Goal: Answer question/provide support: Share knowledge or assist other users

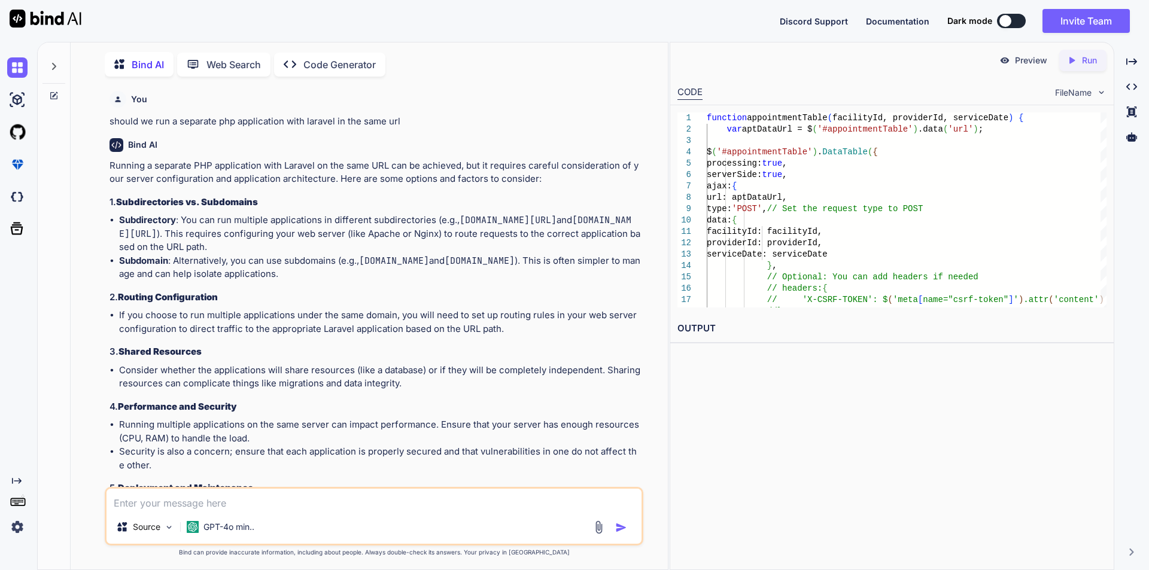
scroll to position [10498, 0]
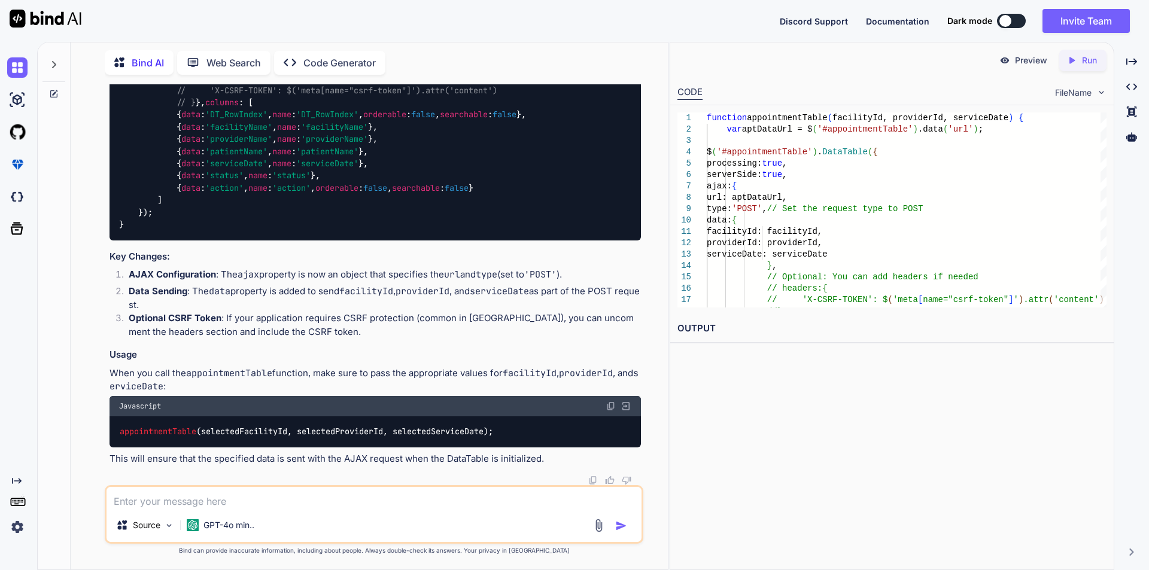
click at [144, 503] on textarea at bounding box center [373, 498] width 535 height 22
type textarea "W"
click at [220, 501] on textarea "we are facing the issue when we import the excel file into our database this is…" at bounding box center [373, 498] width 535 height 22
click at [592, 500] on textarea "we are facing the issue 502 Bad Gateway when we import the excel file into our …" at bounding box center [373, 498] width 535 height 22
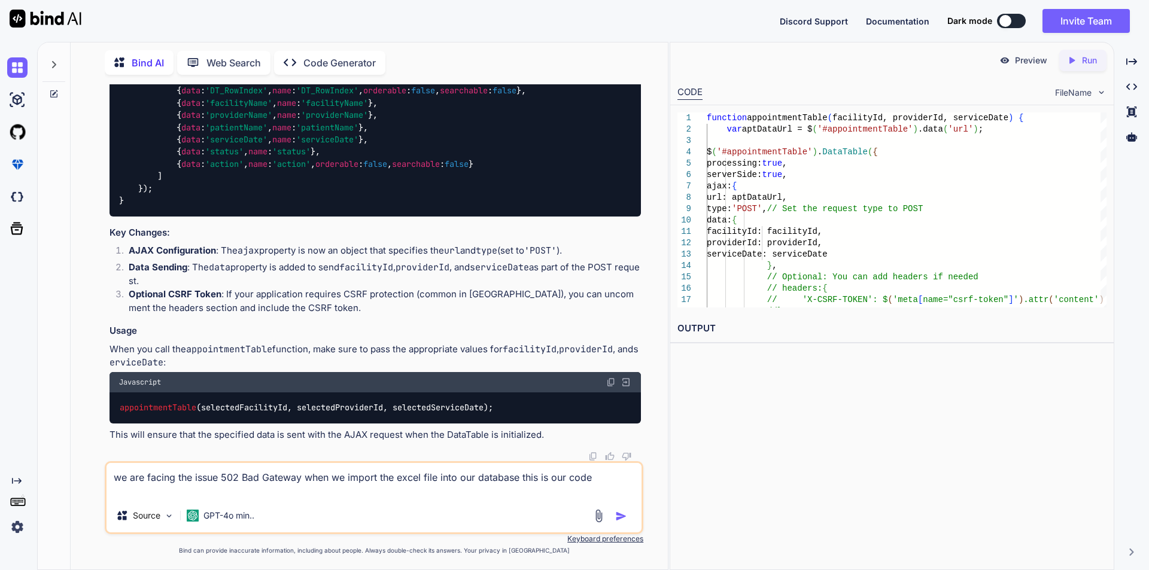
paste textarea "public function importFile() { // List objects in the specified bucket $result …"
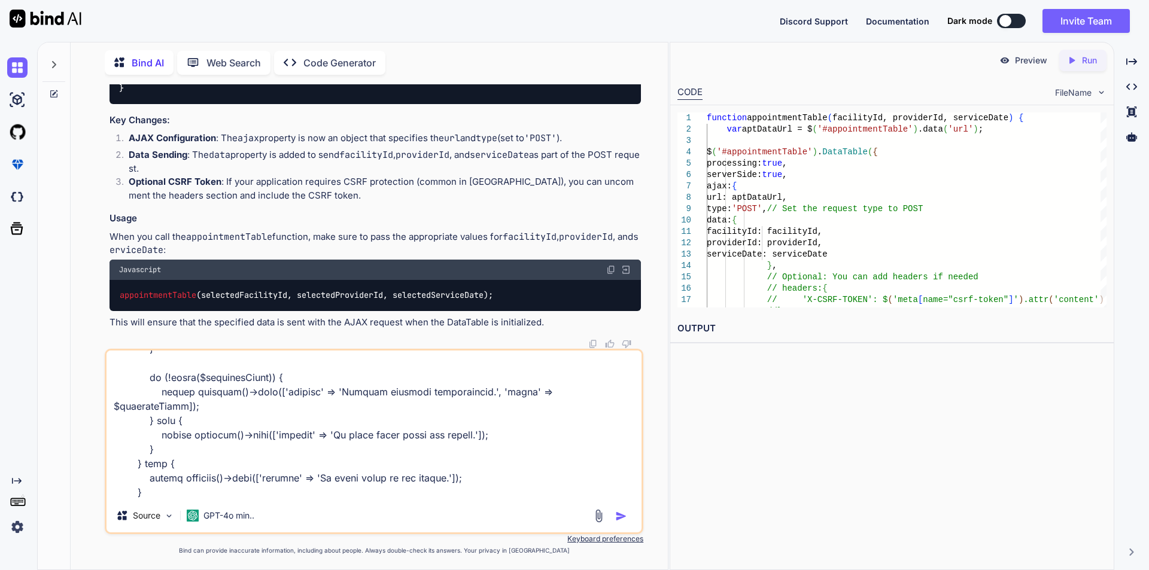
scroll to position [806, 0]
type textarea "we are facing the issue 502 Bad Gateway when we import the excel file into our …"
click at [620, 517] on img "button" at bounding box center [621, 516] width 12 height 12
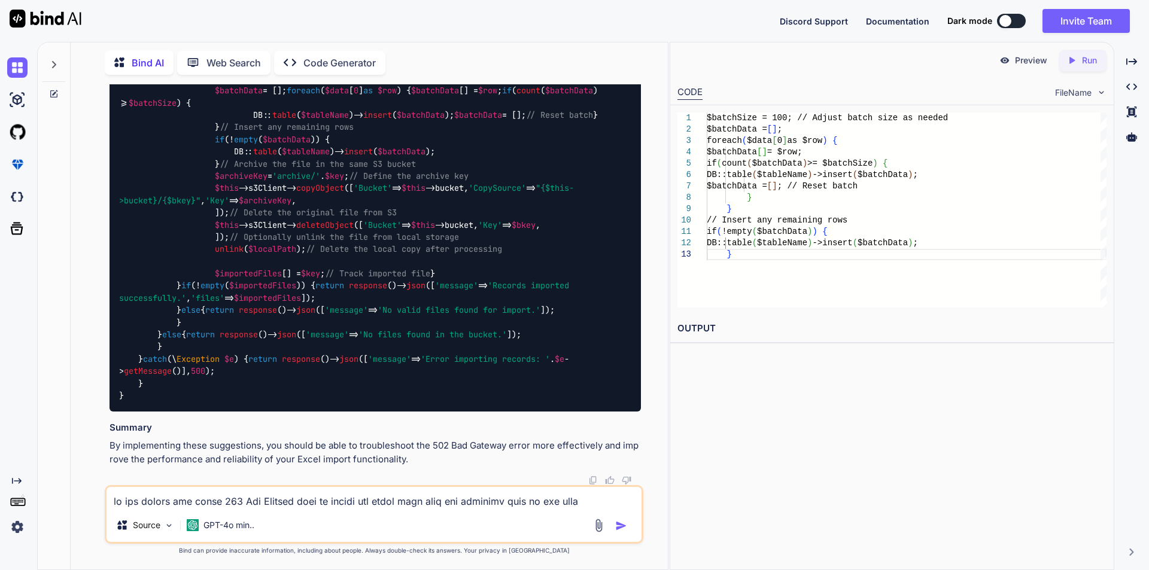
scroll to position [12136, 0]
click at [206, 504] on textarea at bounding box center [373, 498] width 535 height 22
type textarea "implement queue functionality in this"
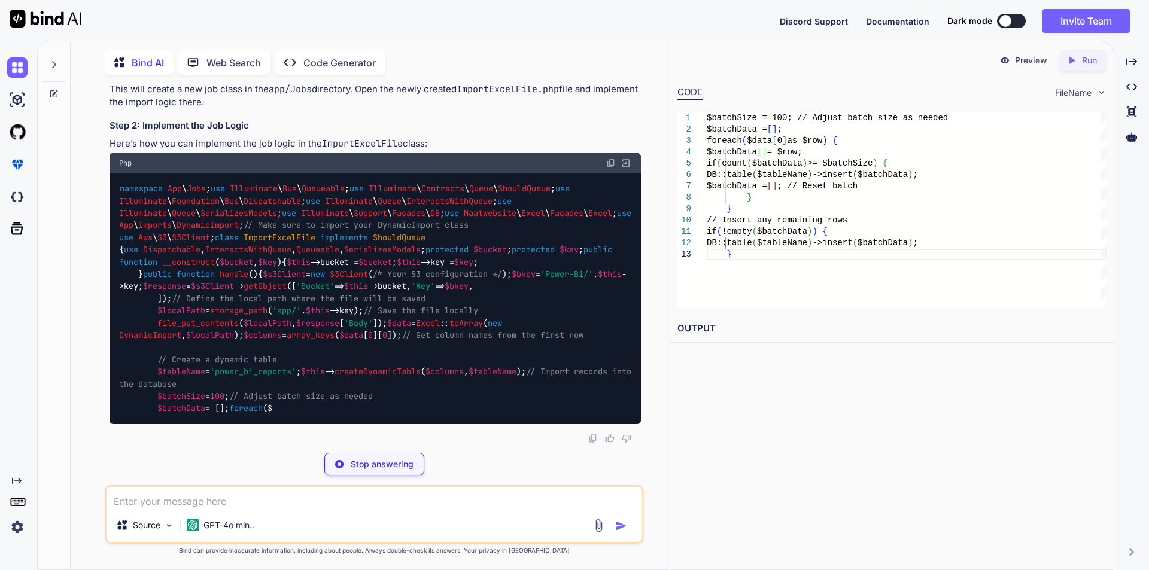
scroll to position [13431, 0]
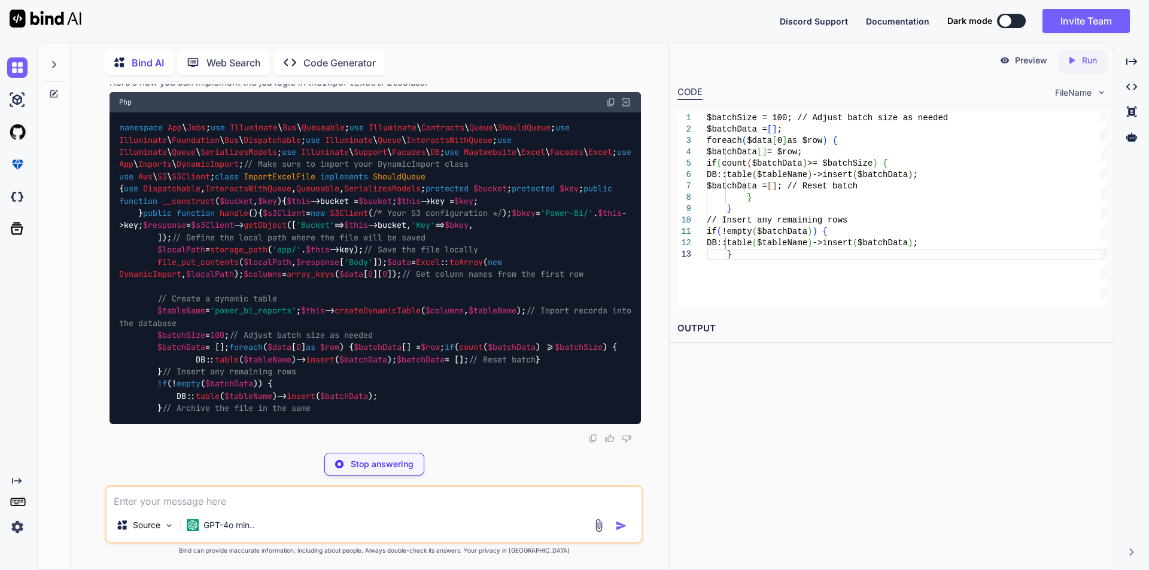
drag, startPoint x: 120, startPoint y: 220, endPoint x: 318, endPoint y: 229, distance: 197.7
click at [318, 16] on div "php artisan make:job ImportExcelFile" at bounding box center [374, 0] width 531 height 31
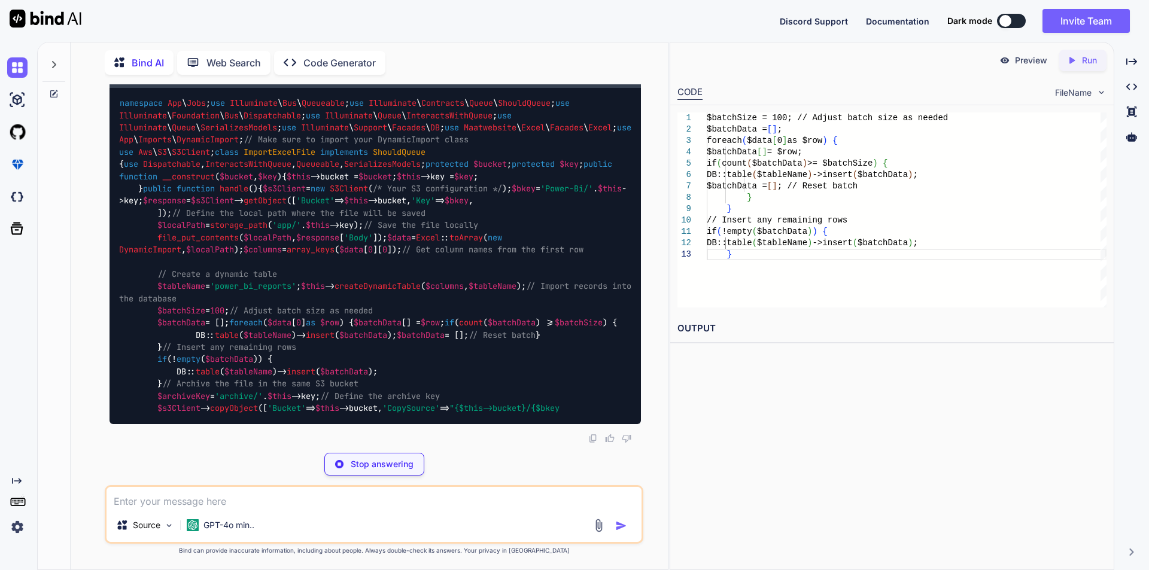
copy code "php artisan make:job ImportExcelFile"
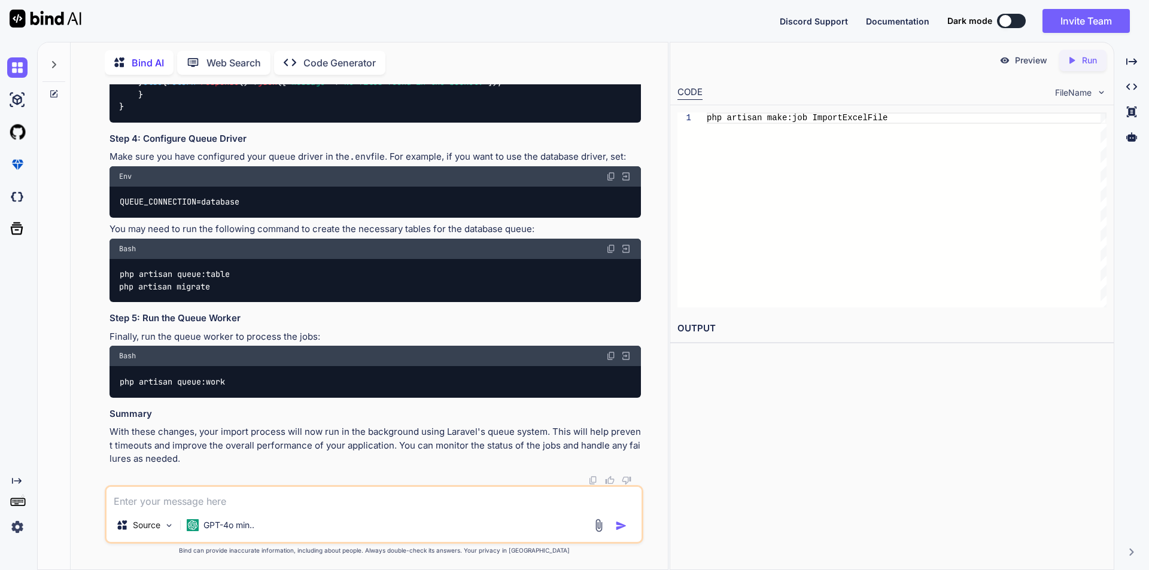
click at [75, 340] on div "Bind AI Web Search Created with Pixso. Code Generator You should we run a separ…" at bounding box center [369, 307] width 597 height 524
click at [213, 501] on textarea at bounding box center [373, 498] width 535 height 22
type textarea "w"
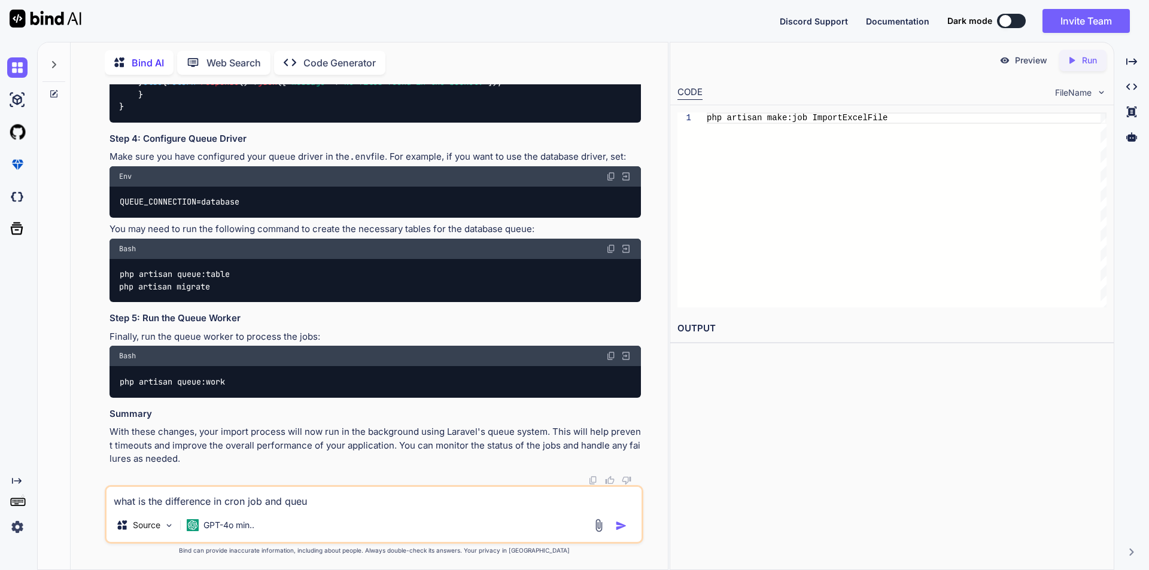
type textarea "what is the difference in cron job and queue"
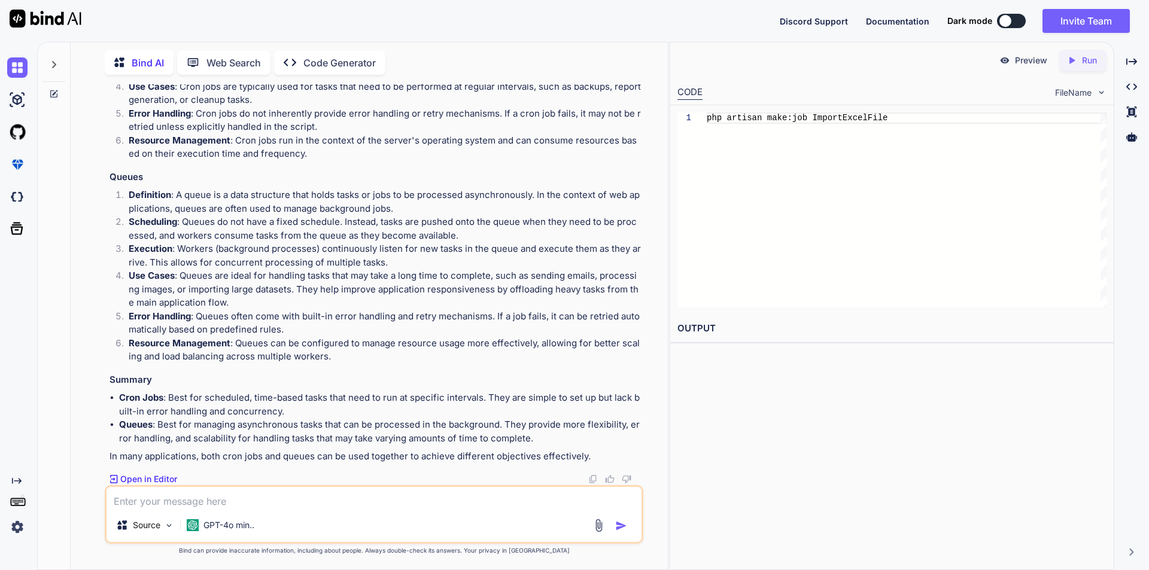
scroll to position [15637, 0]
click at [194, 504] on textarea at bounding box center [373, 498] width 535 height 22
type textarea "s"
type textarea "we go with the cron jobs"
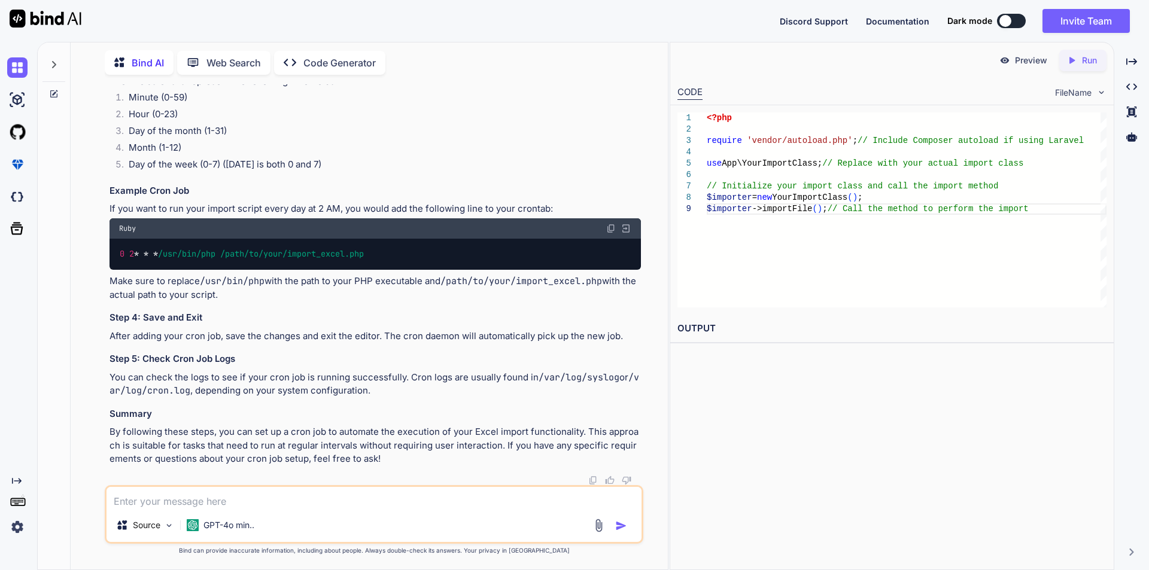
scroll to position [16687, 0]
click at [199, 501] on textarea at bounding box center [373, 498] width 535 height 22
type textarea "please make a proper code in laravel for impoer functionality using cron job"
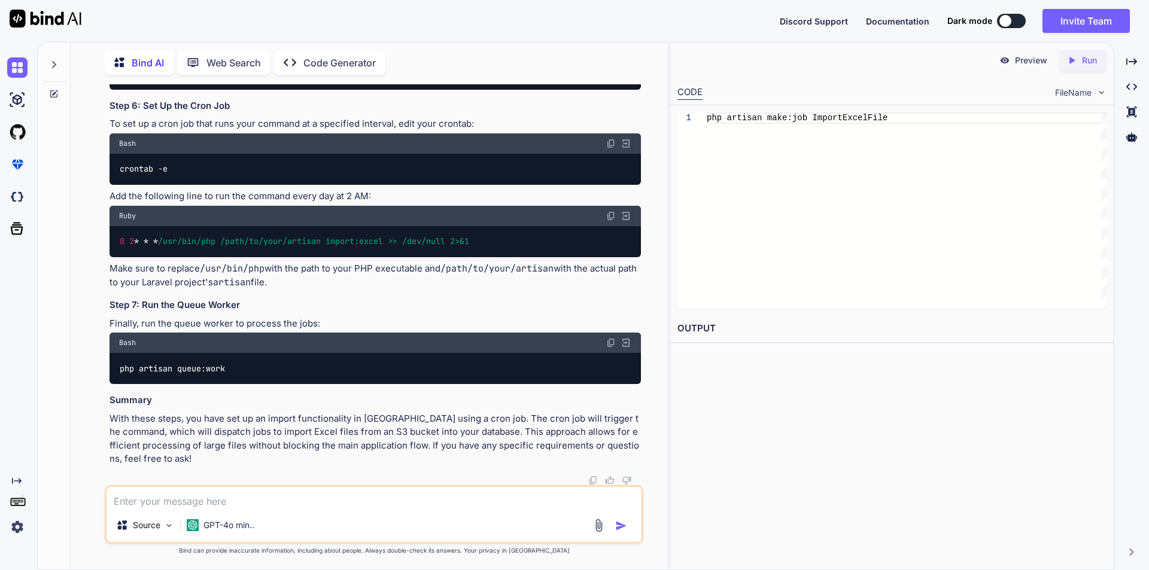
scroll to position [17271, 0]
drag, startPoint x: 120, startPoint y: 213, endPoint x: 226, endPoint y: 306, distance: 140.8
copy code "use Illuminate \ Bus \ Queueable ; use Illuminate \ Contracts \ Queue \ ShouldQ…"
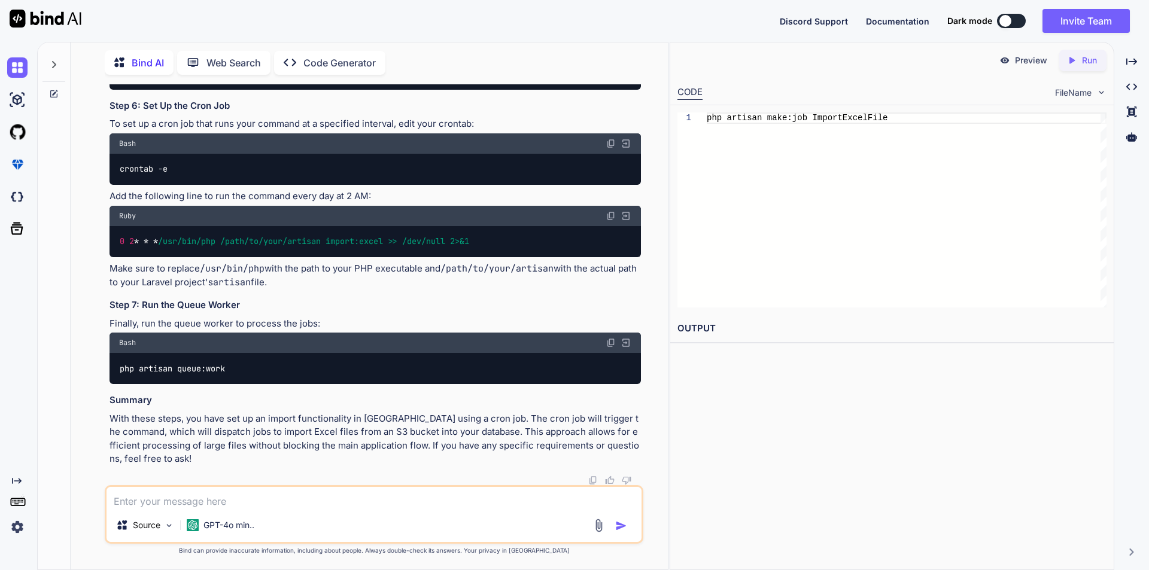
drag, startPoint x: 139, startPoint y: 180, endPoint x: 160, endPoint y: 288, distance: 109.7
drag, startPoint x: 138, startPoint y: 179, endPoint x: 221, endPoint y: 300, distance: 146.4
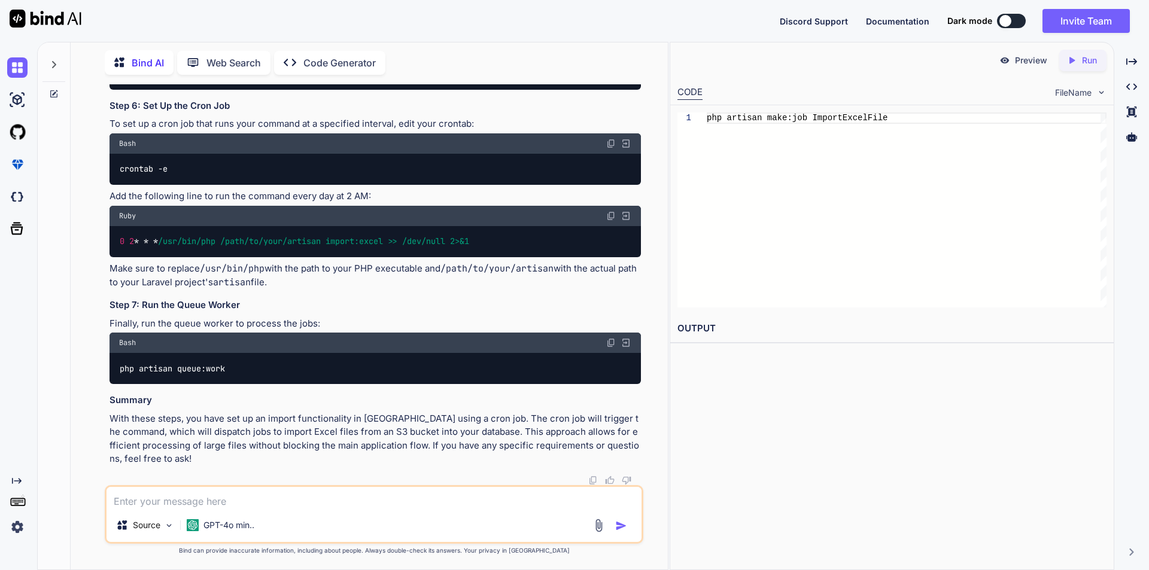
copy code "use Dispatchable , InteractsWithQueue , Queueable , SerializesModels ; protecte…"
drag, startPoint x: 140, startPoint y: 197, endPoint x: 255, endPoint y: 412, distance: 243.8
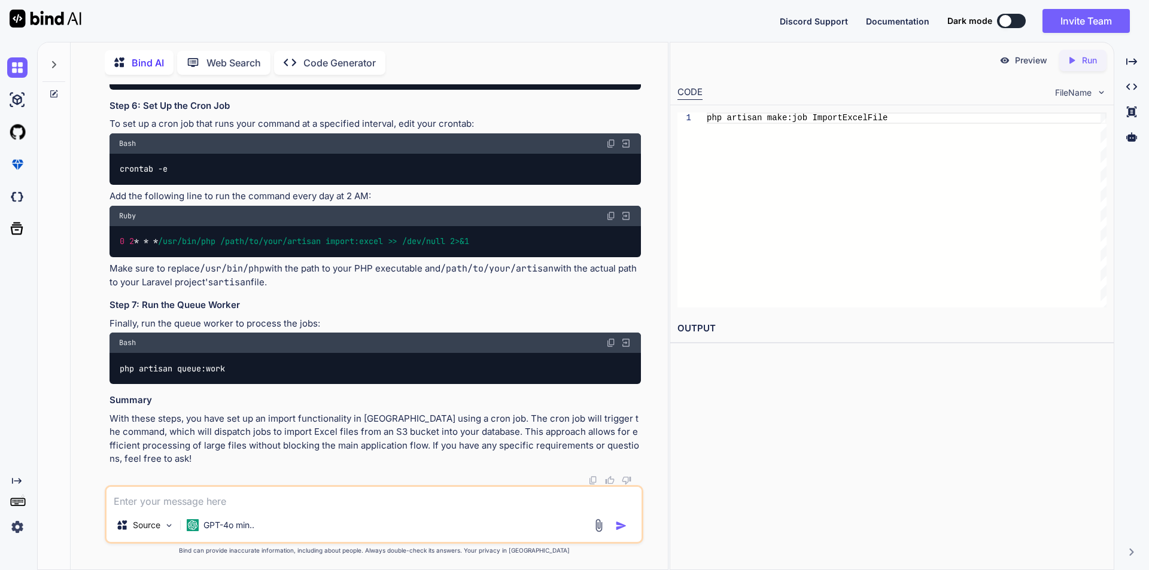
copy code "public function handle ( ) { $s3Client = new S3Client ( /* Your S3 configuratio…"
click at [208, 500] on textarea at bounding box center [373, 498] width 535 height 22
type textarea "c"
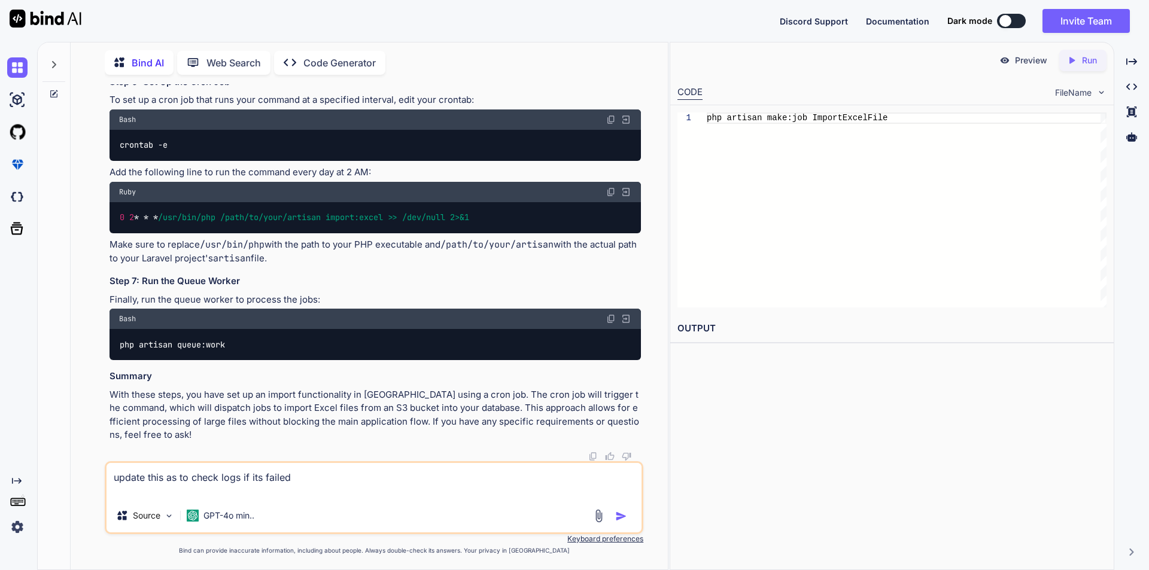
paste textarea "public function handle() { $s3Client = new S3Client(/* Your S3 configuration */…"
type textarea "update this as to check logs if its failed public function handle() { $s3Client…"
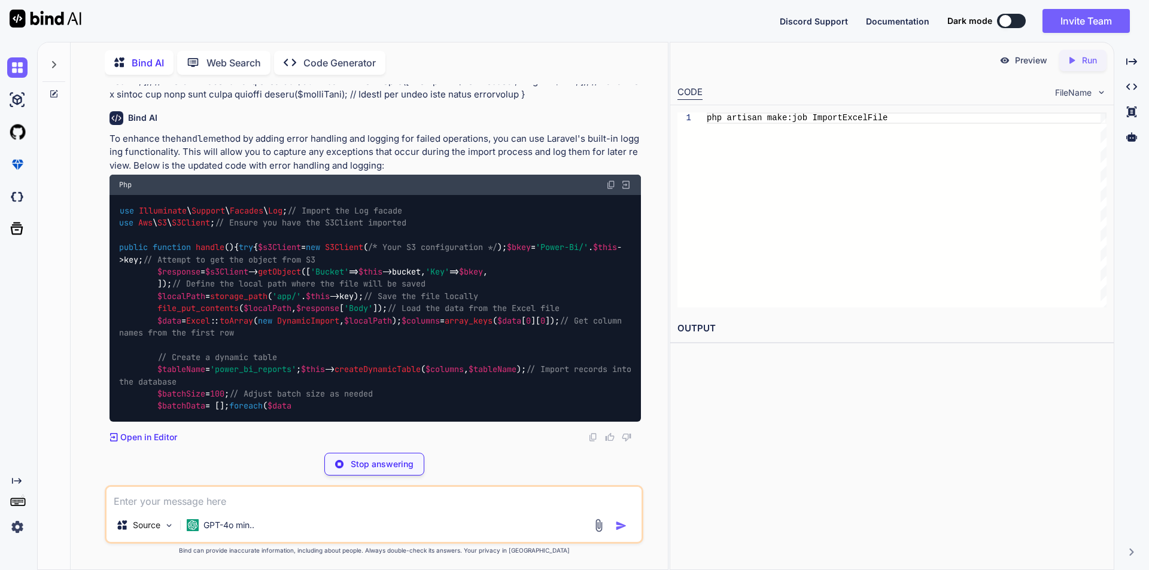
scroll to position [19630, 0]
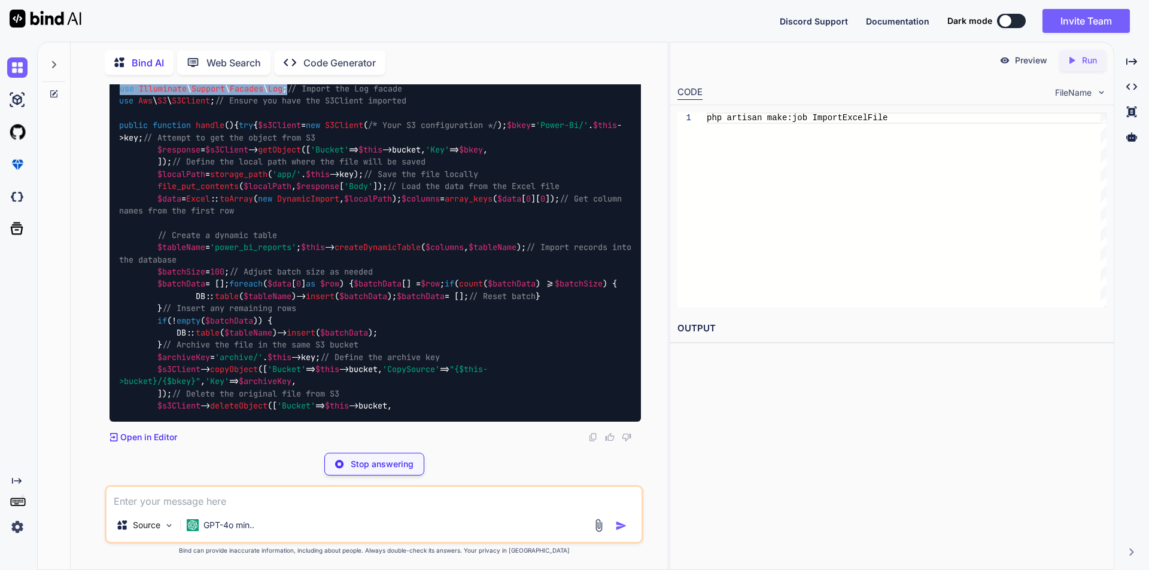
drag, startPoint x: 120, startPoint y: 280, endPoint x: 289, endPoint y: 279, distance: 168.7
click at [289, 279] on code "use Illuminate \ Support \ Facades \ Log ; // Import the Log facade use Aws \ S…" at bounding box center [377, 248] width 517 height 330
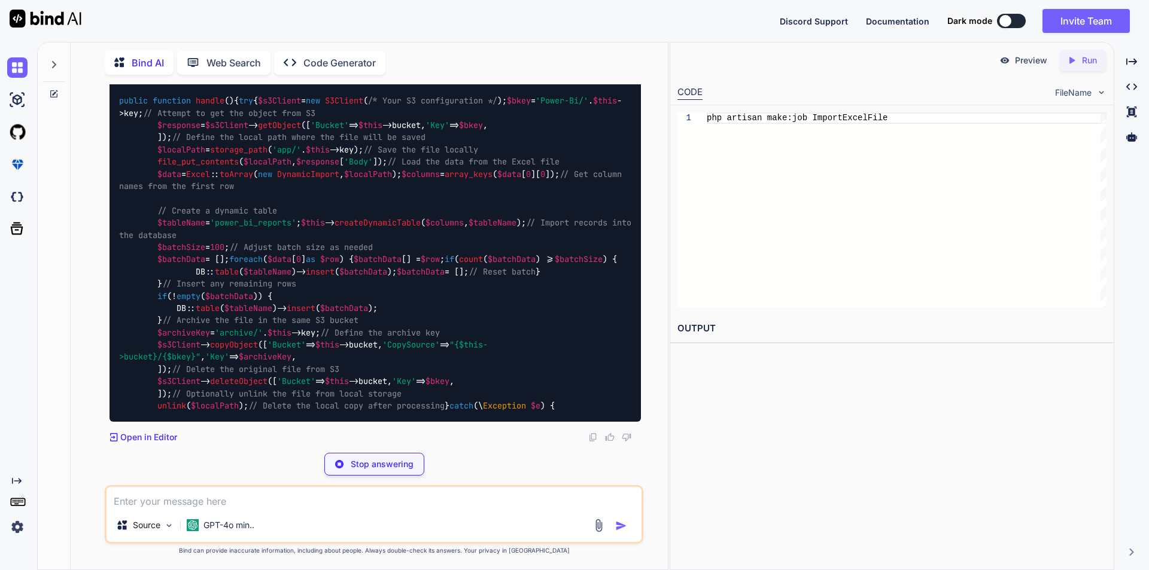
copy code "use Illuminate \ Support \ Facades \ Log ;"
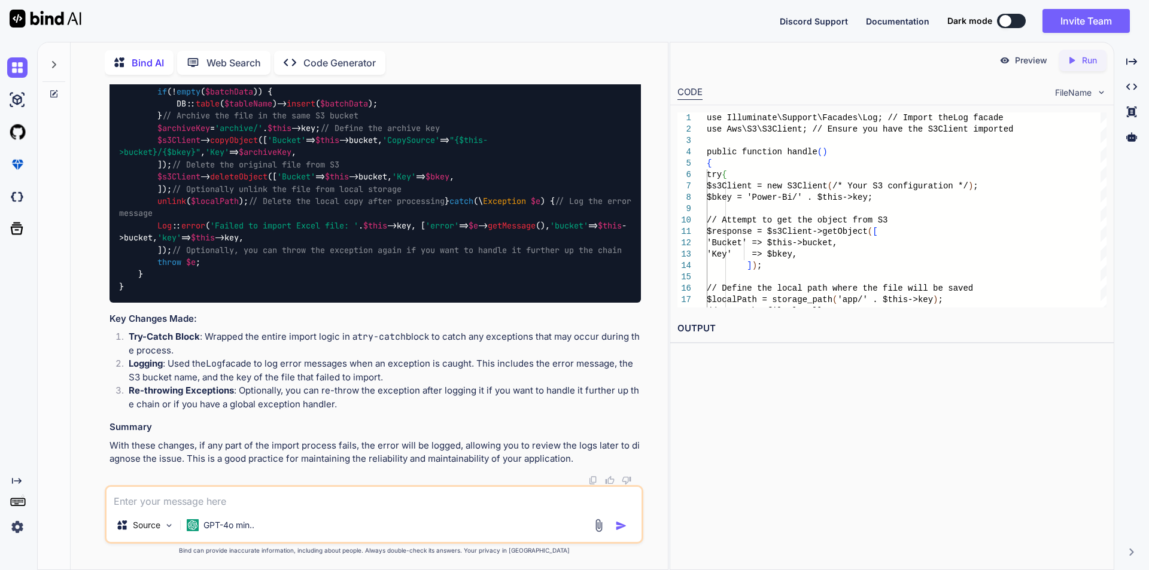
scroll to position [20408, 0]
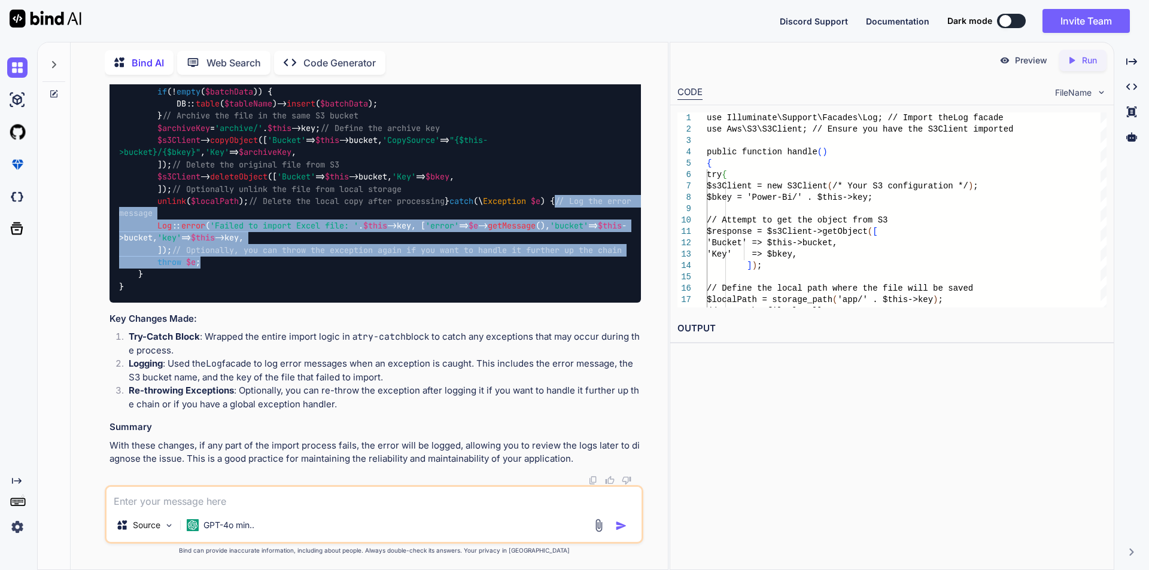
drag, startPoint x: 157, startPoint y: 246, endPoint x: 214, endPoint y: 340, distance: 110.3
click at [214, 302] on div "use Illuminate \ Support \ Facades \ Log ; // Import the Log facade use Aws \ S…" at bounding box center [374, 73] width 531 height 458
copy code "// Log the error message Log :: error ( 'Failed to import Excel file: ' . $this…"
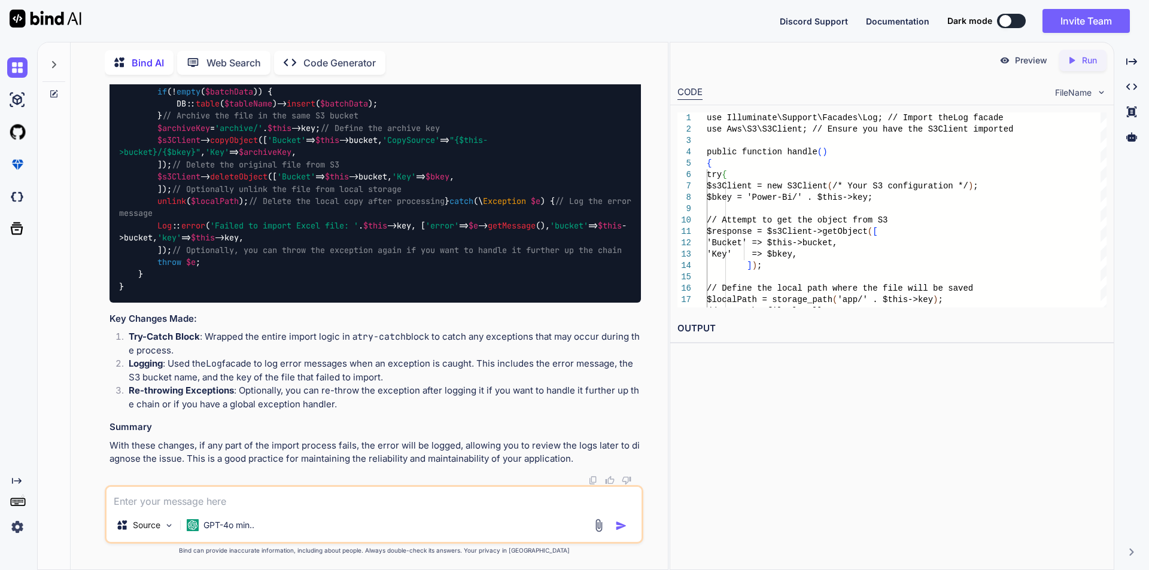
click at [208, 503] on textarea at bounding box center [373, 498] width 535 height 22
paste textarea "Log::success('message: Records imported successfully.', [ 'files' => $importedF…"
type textarea "is this correct to logs Log::success('message: Records imported successfully.',…"
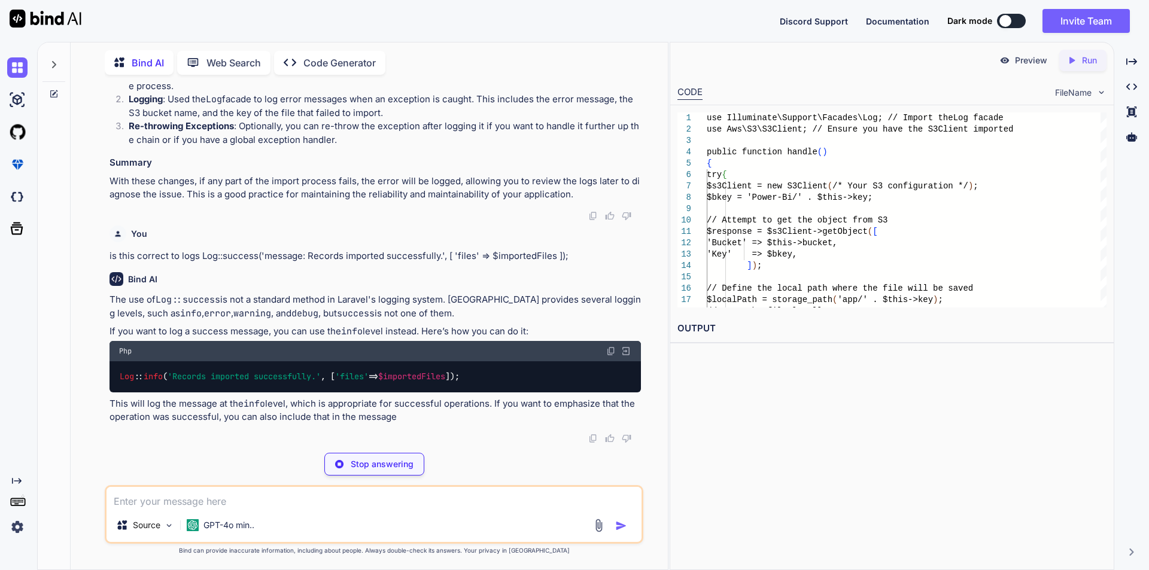
scroll to position [20779, 0]
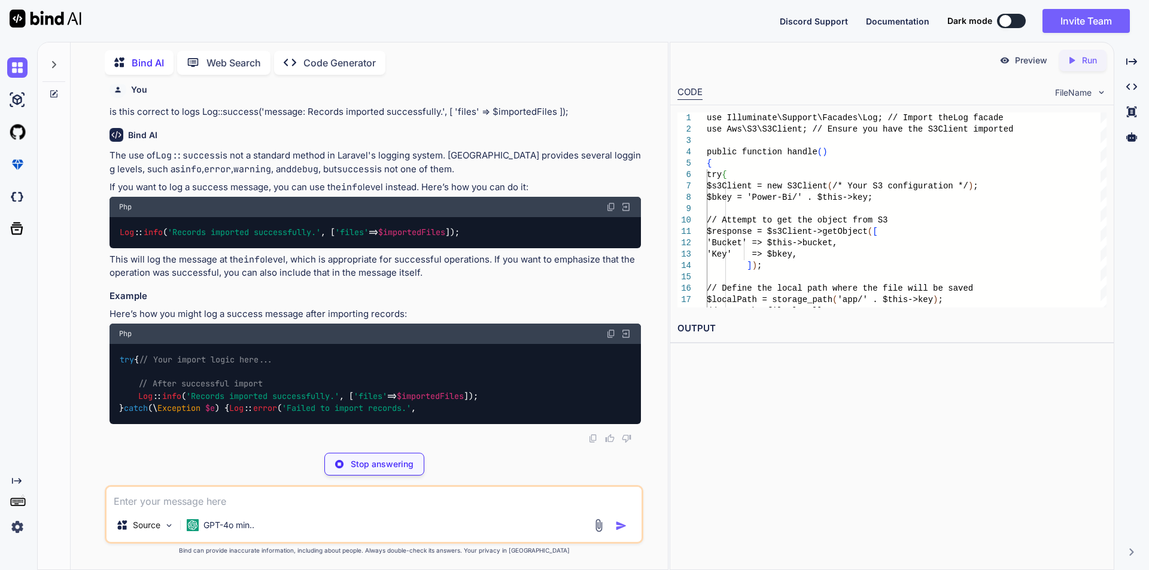
click at [150, 238] on span "info" at bounding box center [153, 232] width 19 height 11
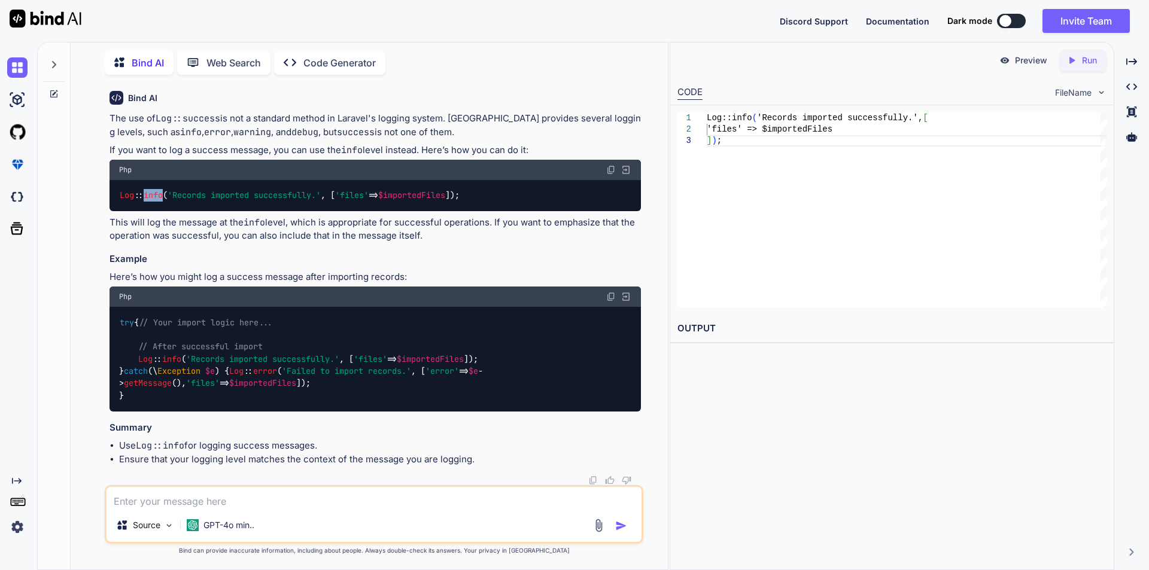
drag, startPoint x: 119, startPoint y: 352, endPoint x: 144, endPoint y: 375, distance: 33.4
click at [144, 211] on div "Log :: info ( 'Records imported successfully.' , [ 'files' => $importedFiles ]);" at bounding box center [374, 195] width 531 height 31
copy code "Log :: info ( 'Records imported successfully.' , [ 'files' => $importedFiles ]);"
drag, startPoint x: 139, startPoint y: 348, endPoint x: 158, endPoint y: 381, distance: 38.1
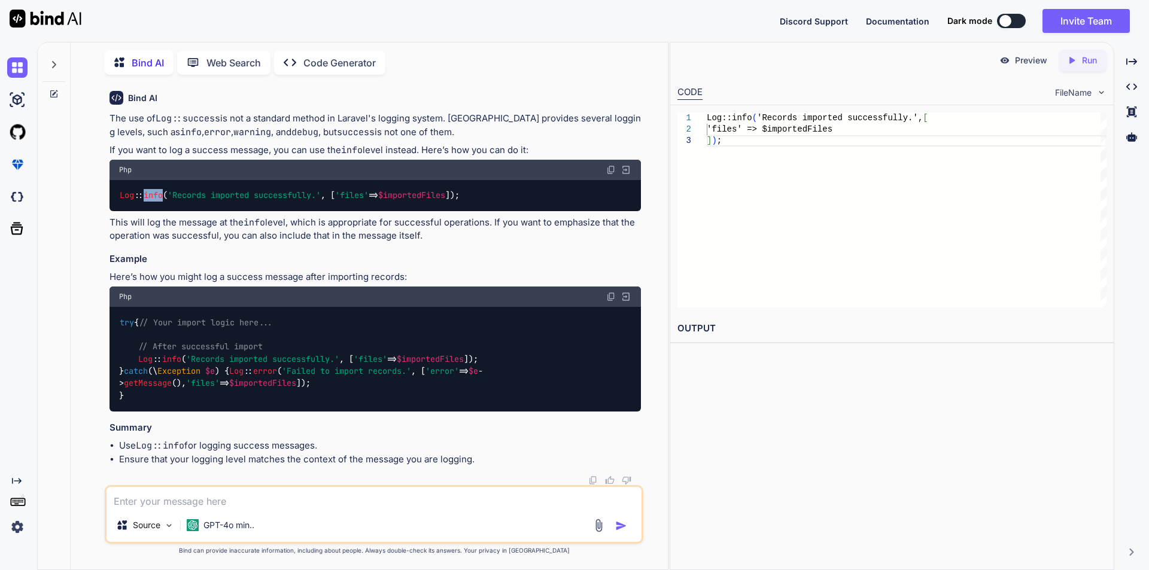
click at [158, 381] on div "try { // Your import logic here... // After successful import Log :: info ( 'Re…" at bounding box center [374, 359] width 531 height 105
copy code "Log :: error ( 'Failed to import records.' , [ 'error' => $e -> getMessage (), …"
drag, startPoint x: 121, startPoint y: 406, endPoint x: 340, endPoint y: 405, distance: 219.6
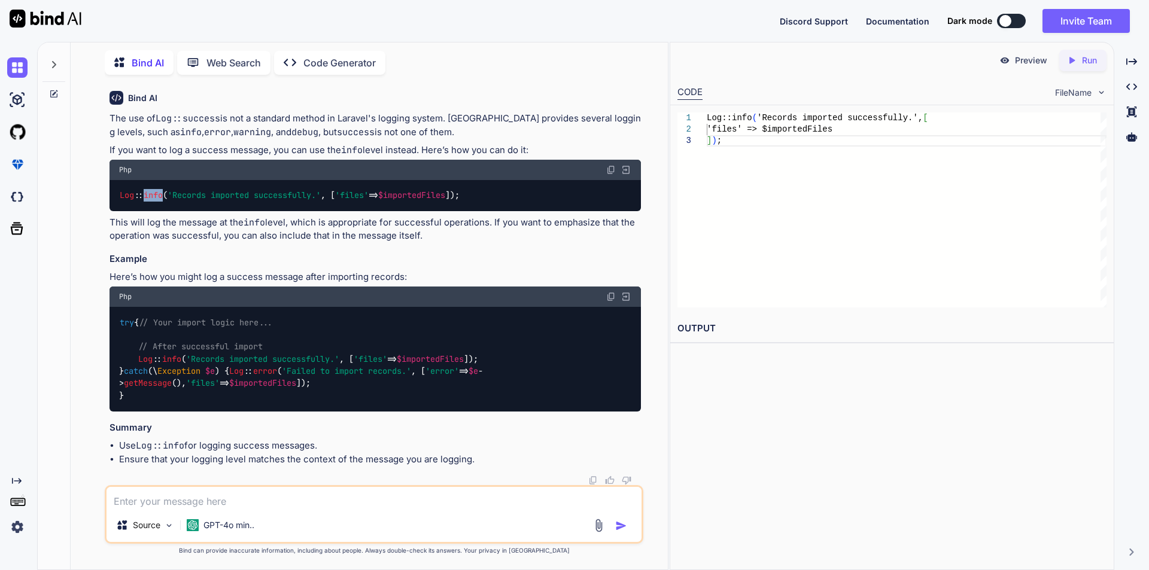
copy code "php artisan make: command ImportExcelCommand"
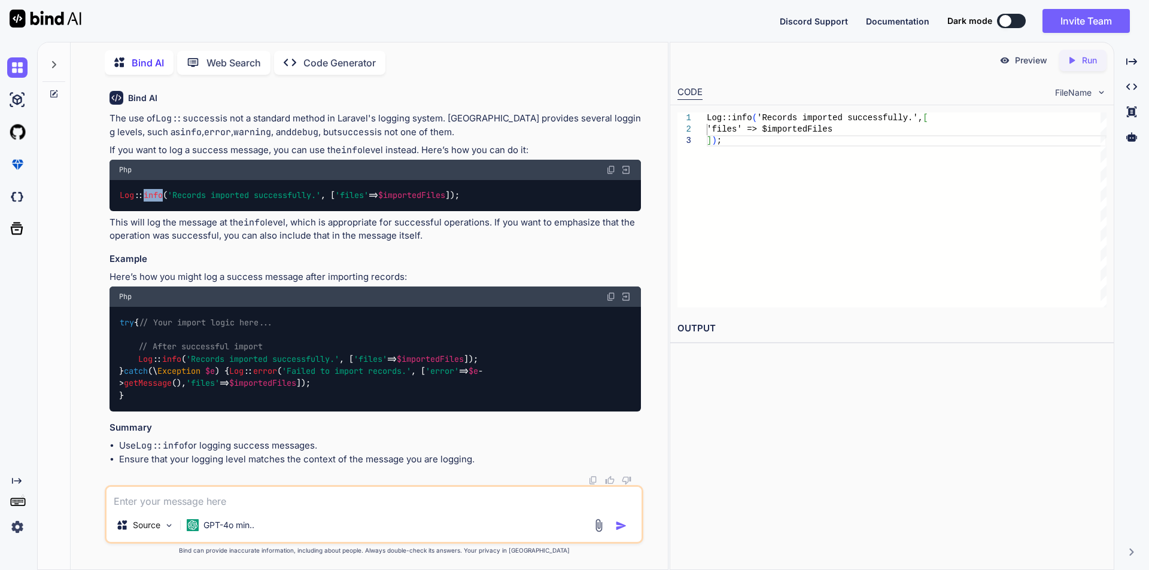
scroll to position [18700, 0]
click at [203, 496] on textarea at bounding box center [373, 498] width 535 height 22
click at [341, 502] on textarea "we did not found the file ImportExcelCommand" at bounding box center [373, 498] width 535 height 22
click at [271, 501] on textarea "we did not found the file ImportExcelCommand" at bounding box center [373, 498] width 535 height 22
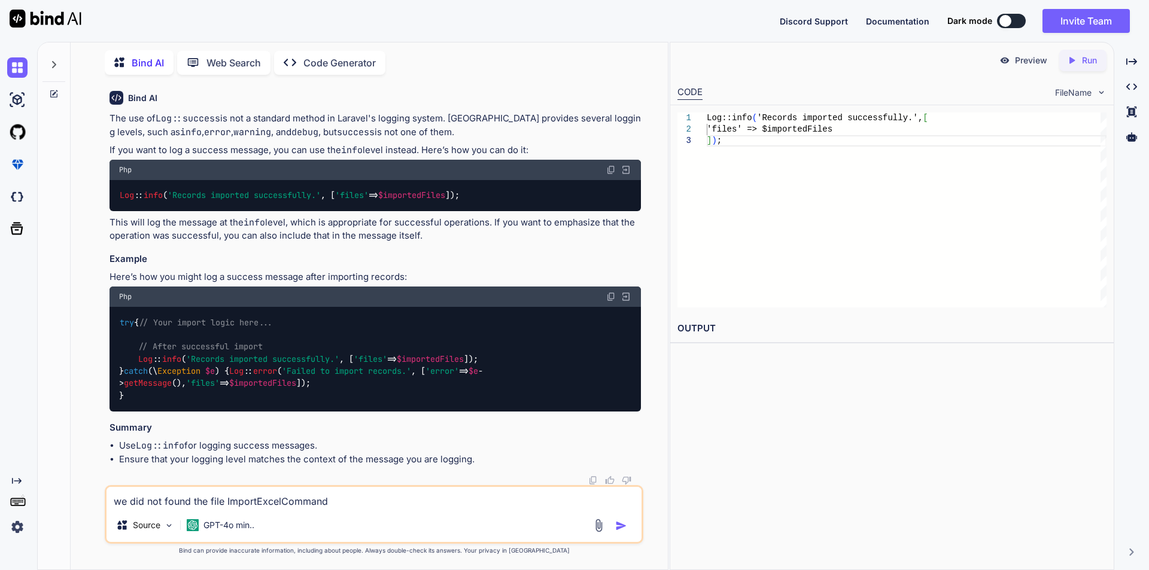
drag, startPoint x: 209, startPoint y: 502, endPoint x: 335, endPoint y: 500, distance: 126.2
click at [335, 500] on textarea "we did not found the file ImportExcelCommand" at bounding box center [373, 498] width 535 height 22
paste textarea "app/Console/Commands/ImportExcelCommand.php"
type textarea "we did not found the app/Console/Commands/ImportExcelCommand.php in our project…"
click at [623, 528] on img "button" at bounding box center [621, 526] width 12 height 12
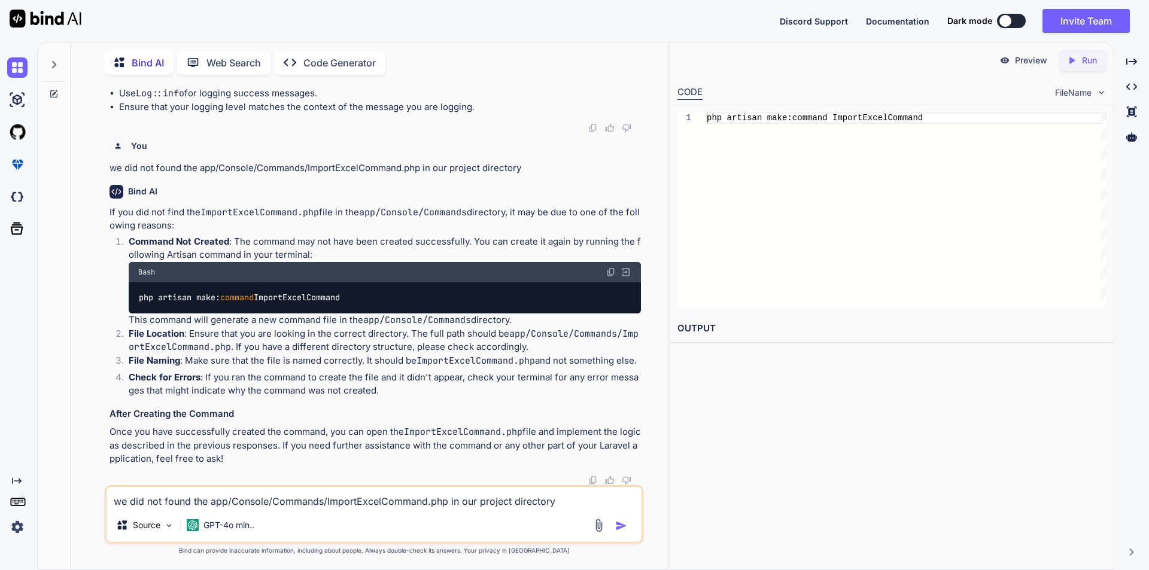
scroll to position [21385, 0]
drag, startPoint x: 139, startPoint y: 302, endPoint x: 358, endPoint y: 309, distance: 218.5
click at [358, 309] on div "php artisan make: command ImportExcelCommand" at bounding box center [385, 297] width 512 height 31
copy code "php artisan make: command ImportExcelCommand"
click at [243, 492] on textarea "we did not found the app/Console/Commands/ImportExcelCommand.php in our project…" at bounding box center [373, 498] width 535 height 22
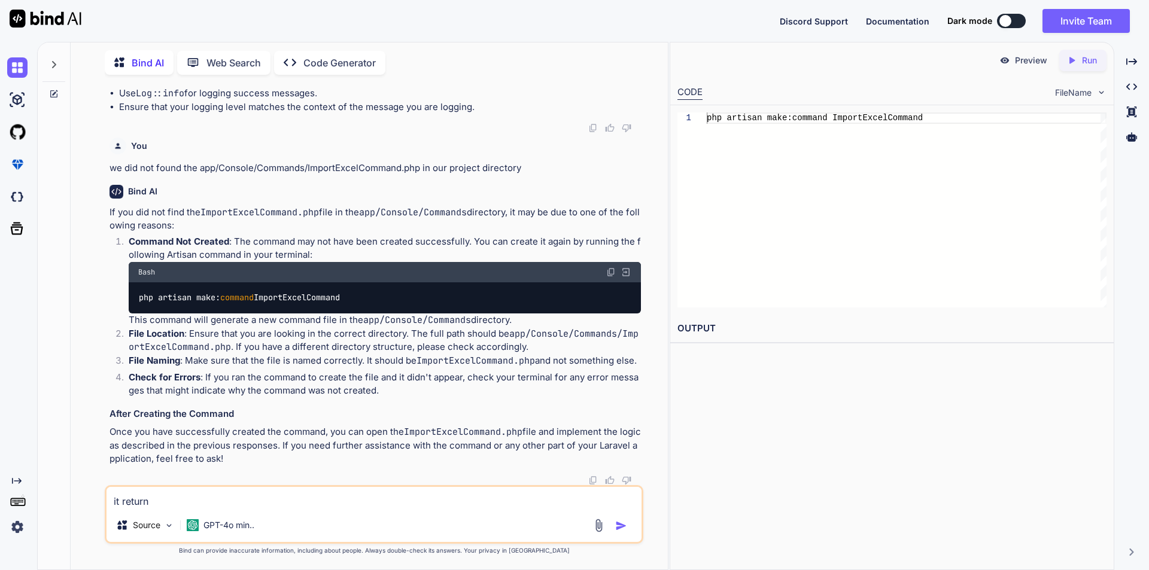
paste textarea "Console command already exists."
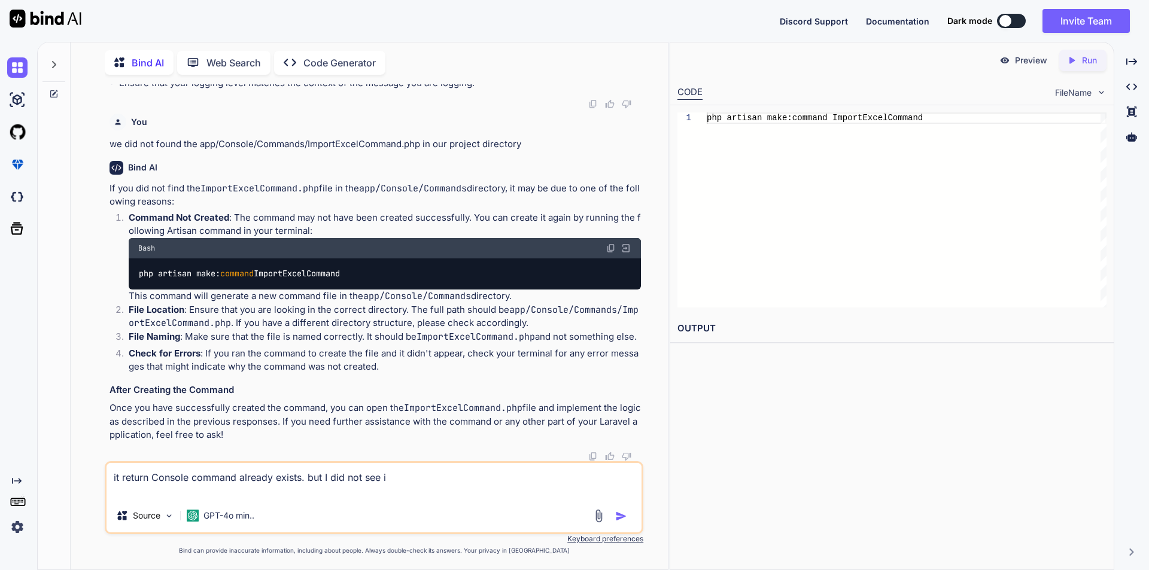
type textarea "it return Console command already exists. but I did not see it"
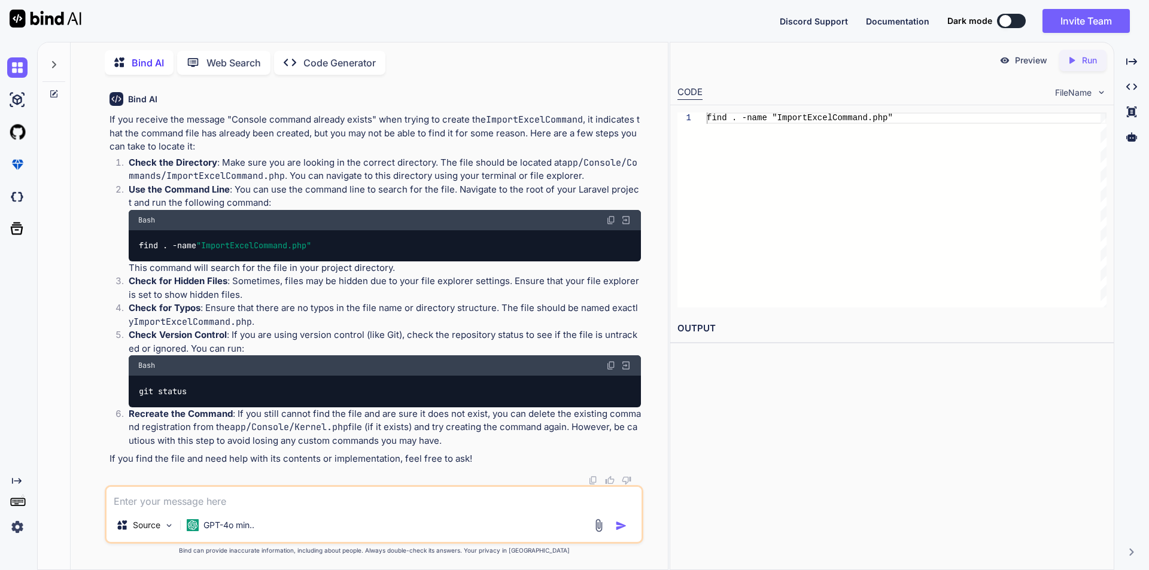
scroll to position [21650, 0]
click at [171, 503] on textarea at bounding box center [373, 498] width 535 height 22
type textarea "in laravel 12"
drag, startPoint x: 365, startPoint y: 126, endPoint x: 471, endPoint y: 126, distance: 106.5
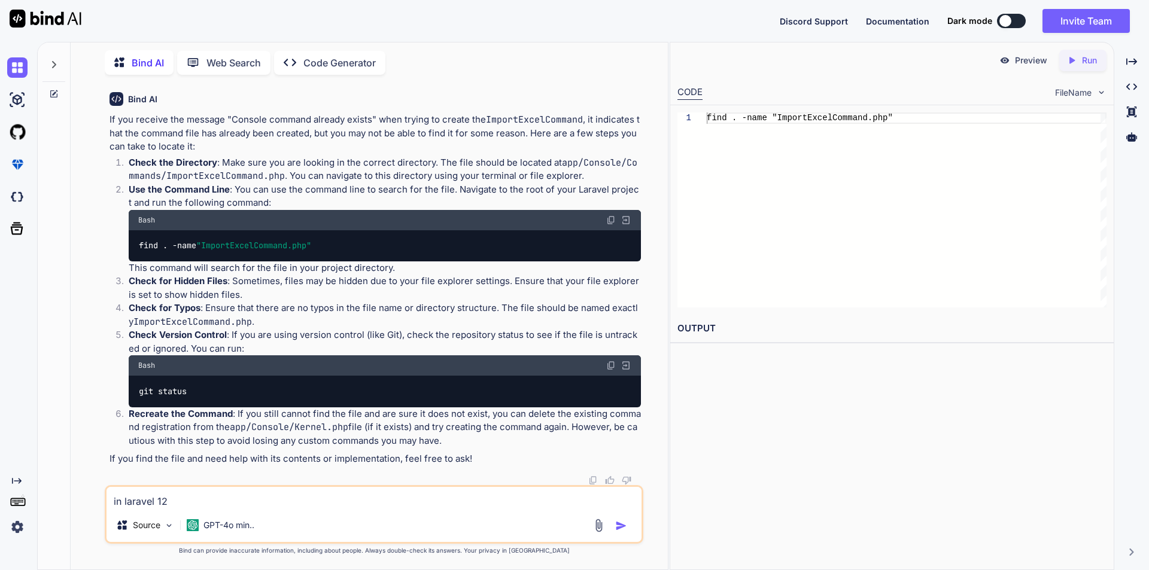
drag, startPoint x: 365, startPoint y: 125, endPoint x: 512, endPoint y: 124, distance: 147.2
drag, startPoint x: 140, startPoint y: 213, endPoint x: 367, endPoint y: 210, distance: 226.8
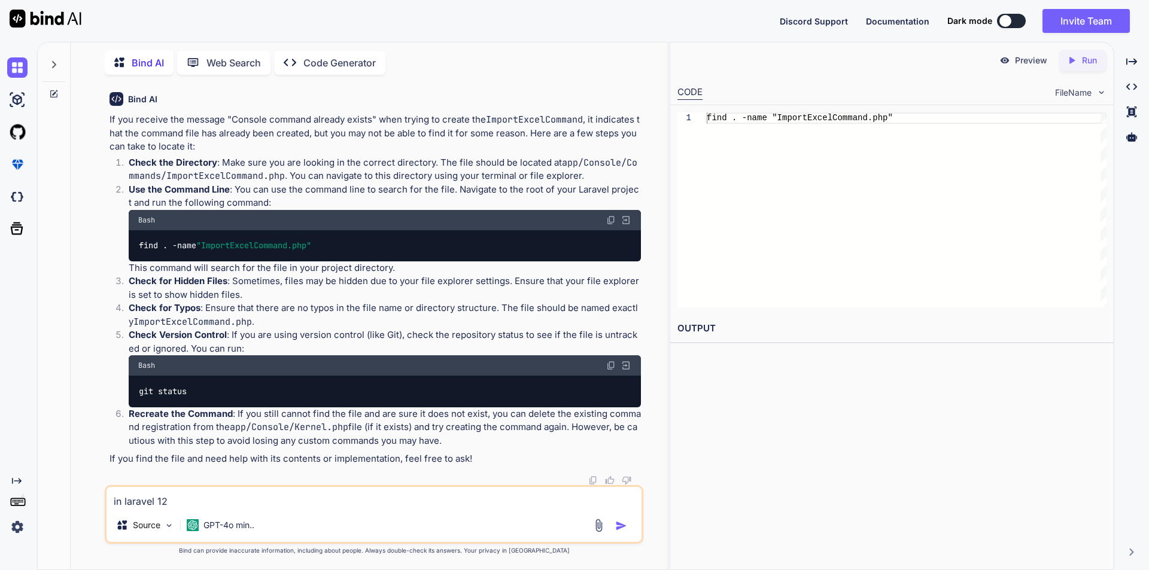
drag, startPoint x: 138, startPoint y: 164, endPoint x: 489, endPoint y: 172, distance: 351.9
drag, startPoint x: 157, startPoint y: 223, endPoint x: 212, endPoint y: 452, distance: 235.6
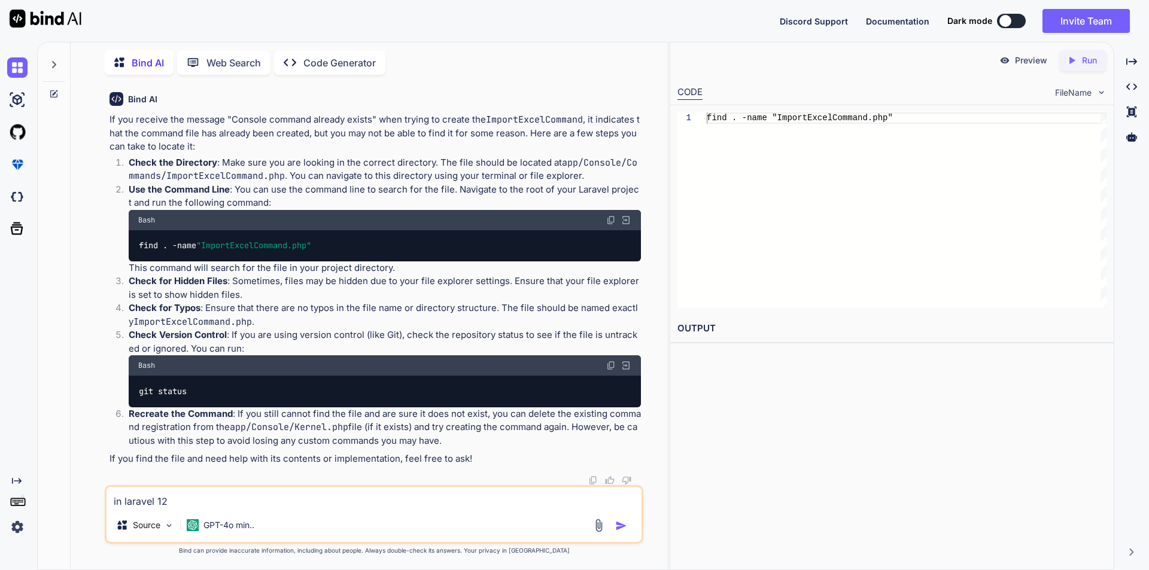
drag, startPoint x: 139, startPoint y: 169, endPoint x: 383, endPoint y: 168, distance: 244.1
drag, startPoint x: 120, startPoint y: 155, endPoint x: 141, endPoint y: 178, distance: 31.8
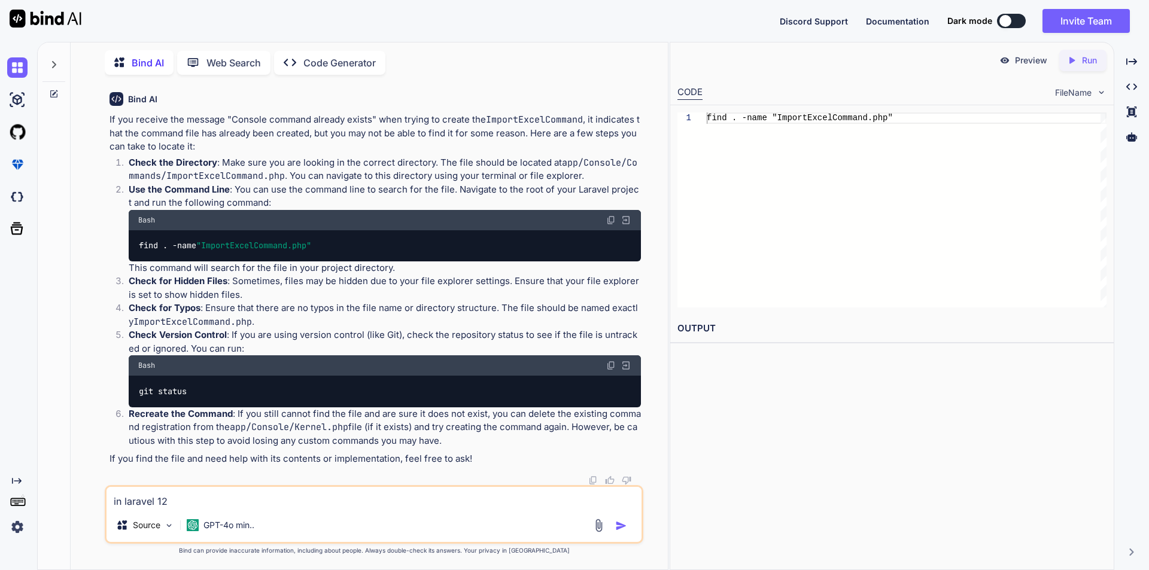
drag, startPoint x: 138, startPoint y: 168, endPoint x: 389, endPoint y: 169, distance: 251.3
